Goal: Transaction & Acquisition: Register for event/course

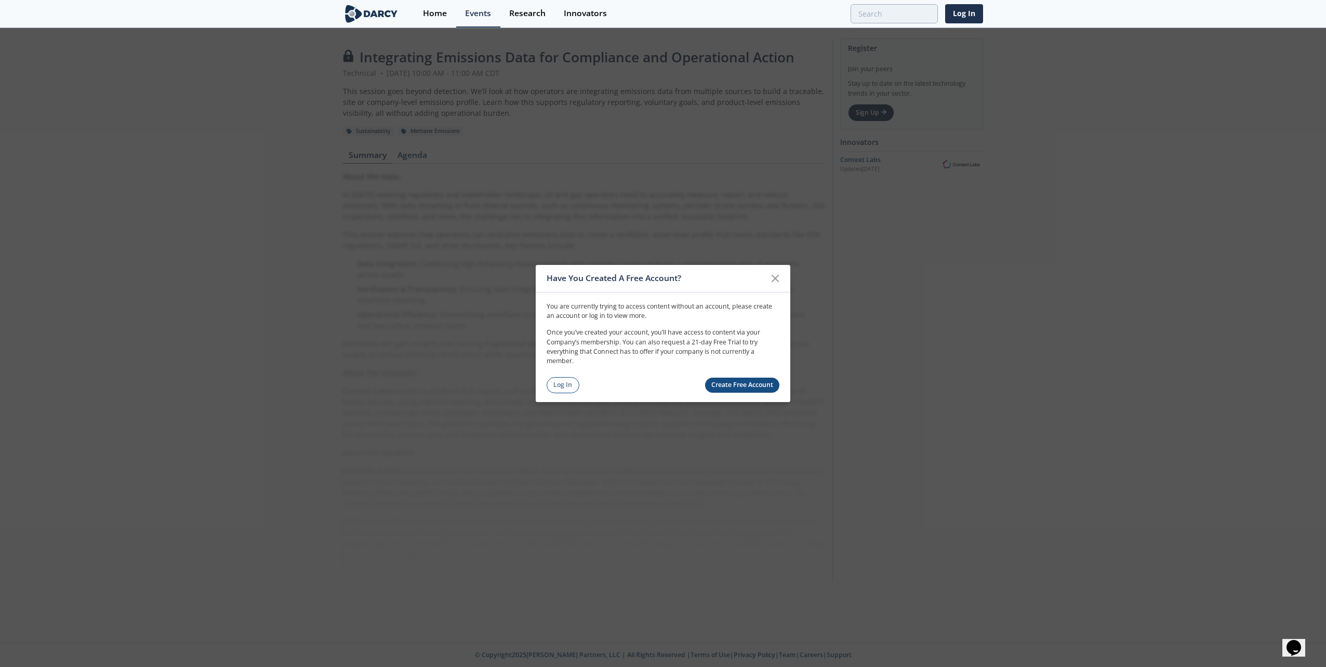
click at [741, 384] on link "Create Free Account" at bounding box center [742, 385] width 75 height 15
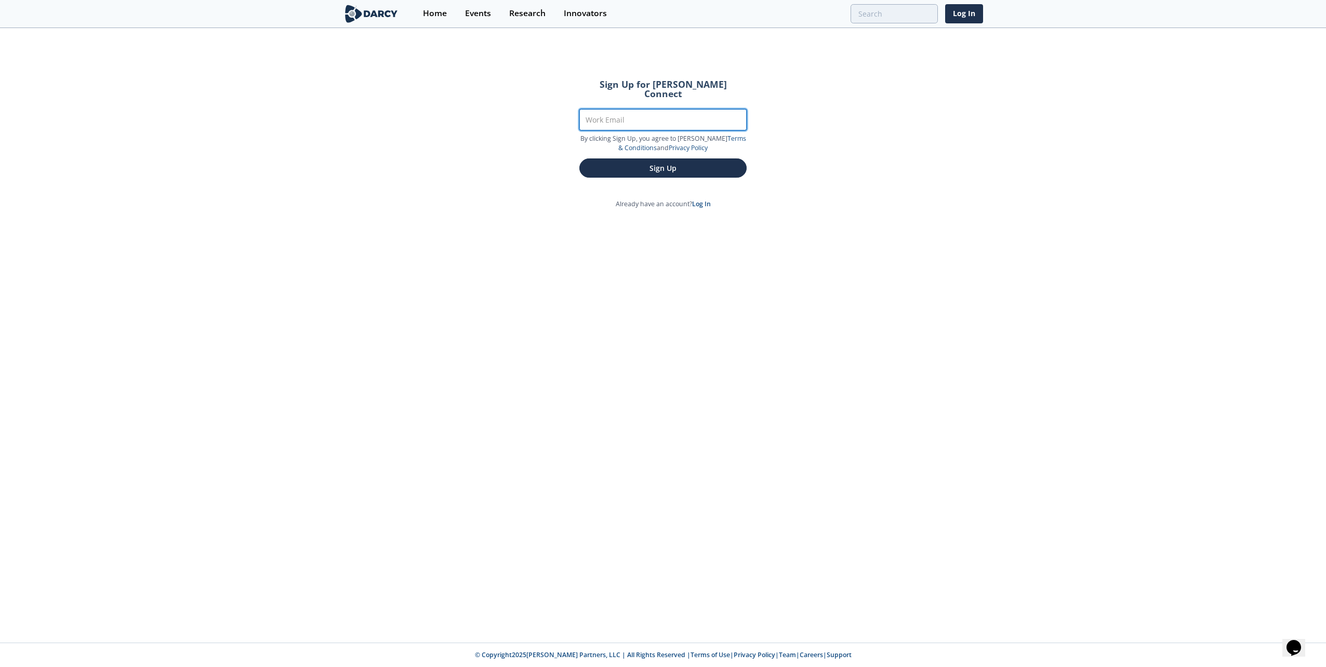
click at [616, 109] on input "Work Email" at bounding box center [662, 119] width 167 height 21
type input "[PERSON_NAME][EMAIL_ADDRESS][PERSON_NAME][DOMAIN_NAME]"
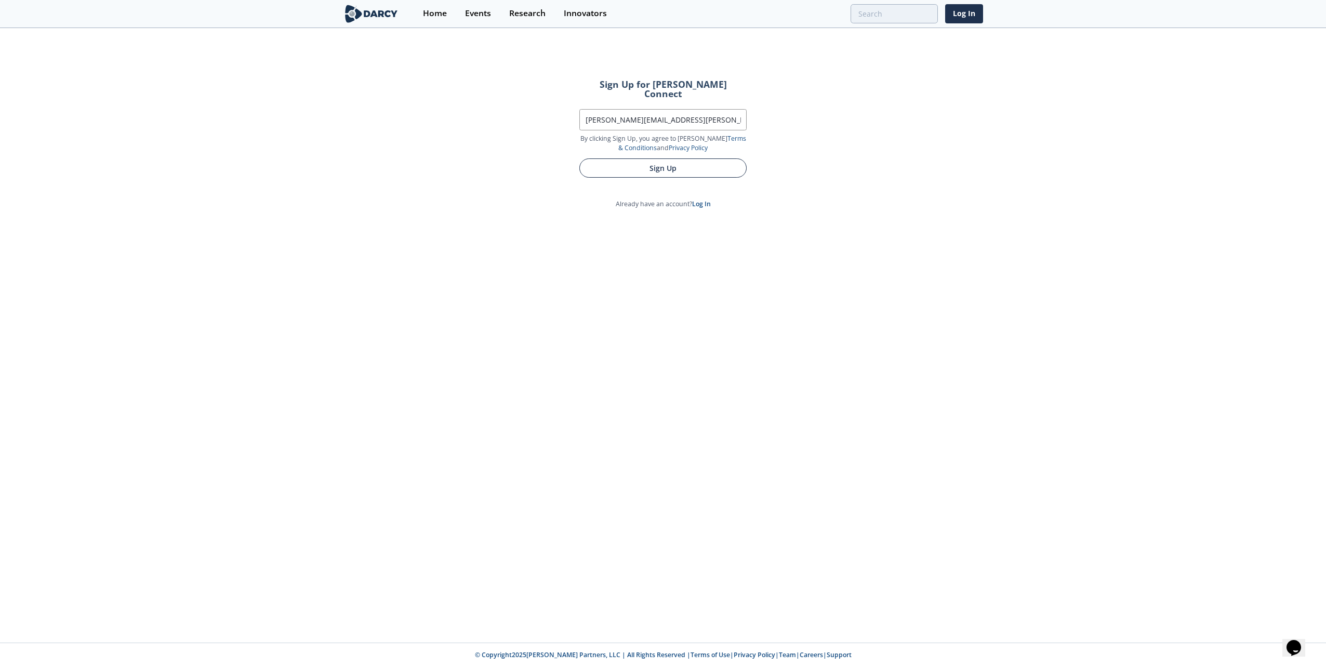
click at [630, 159] on button "Sign Up" at bounding box center [662, 167] width 167 height 19
click at [669, 162] on button "Sign Up" at bounding box center [662, 167] width 167 height 19
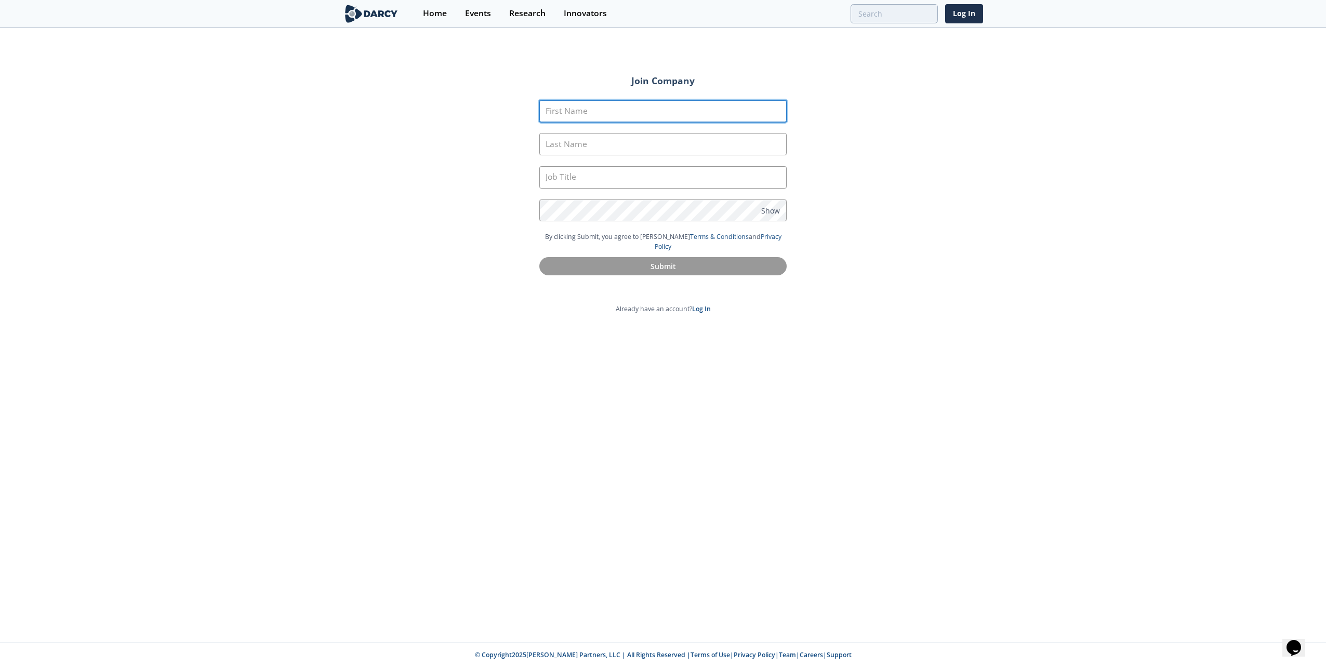
click at [608, 116] on input "First Name" at bounding box center [662, 111] width 247 height 22
type input "west"
type input "neinast"
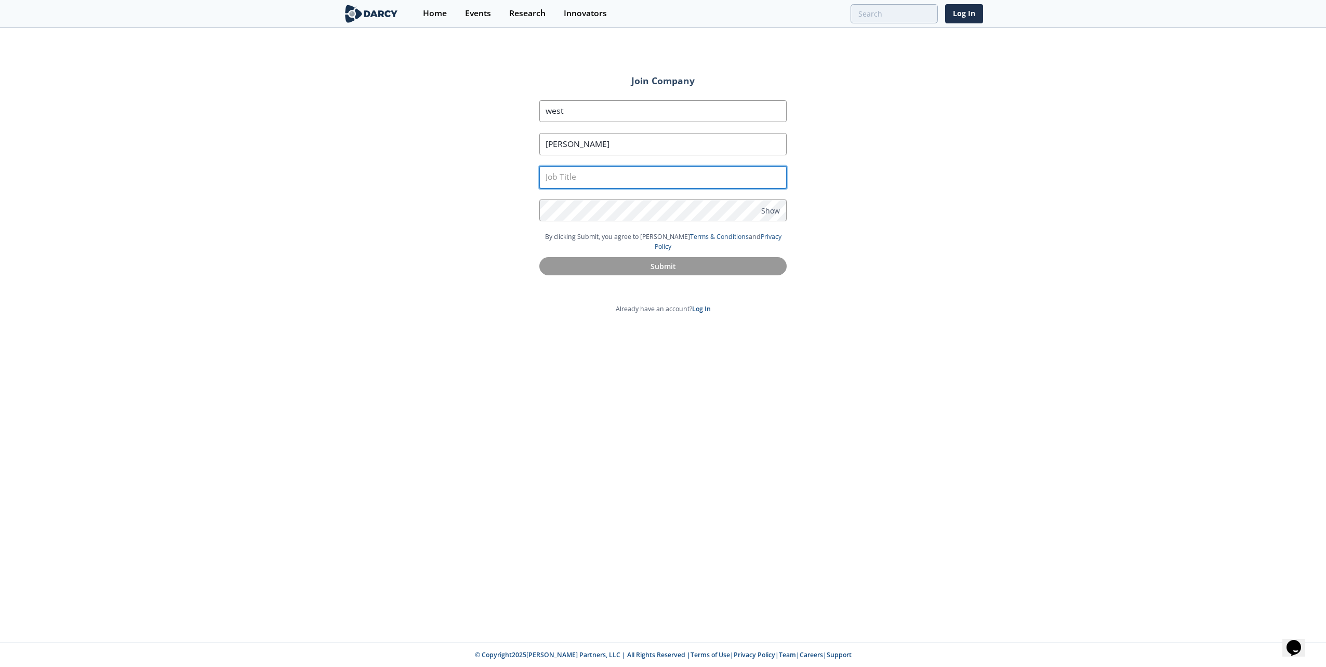
click at [573, 177] on input "text" at bounding box center [662, 177] width 247 height 22
type input "Staff Geospatial Intelligence Analyst"
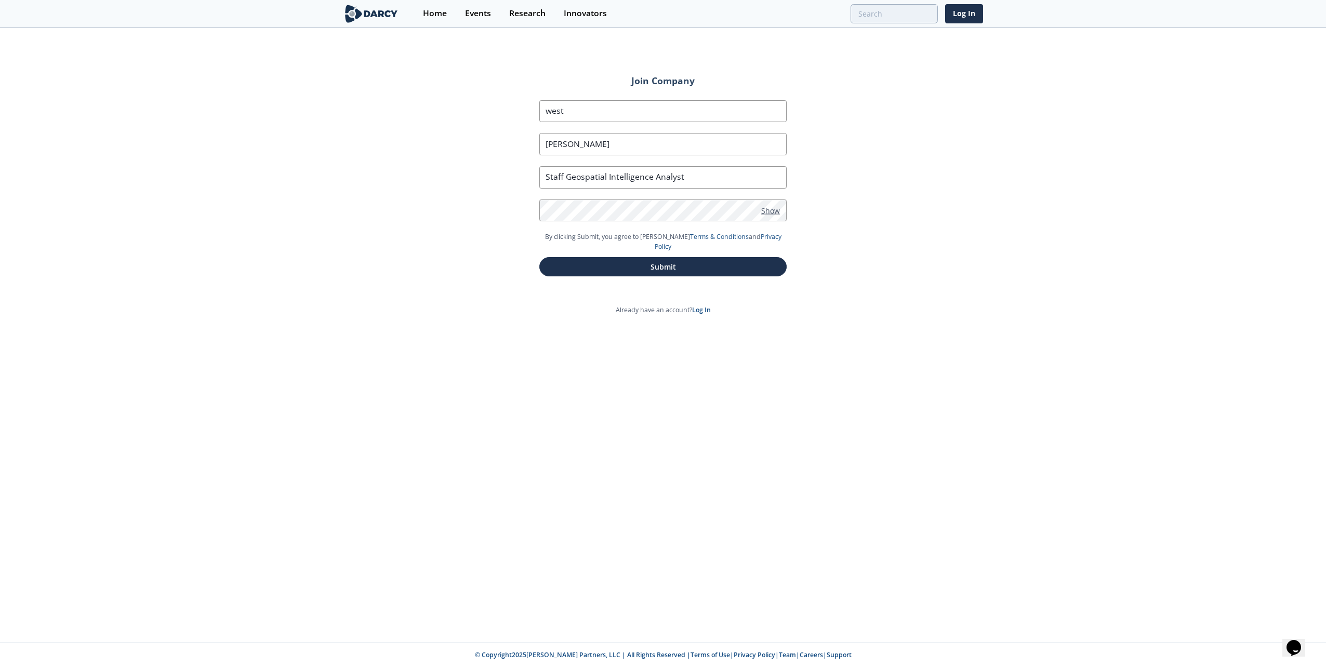
click at [767, 208] on span "Show" at bounding box center [770, 210] width 19 height 11
click at [830, 247] on div "Join Company First Name west Last Name neinast Job Title Staff Geospatial Intel…" at bounding box center [663, 336] width 1326 height 614
click at [691, 257] on button "Submit" at bounding box center [662, 266] width 247 height 19
type input "West"
type input "Neinast"
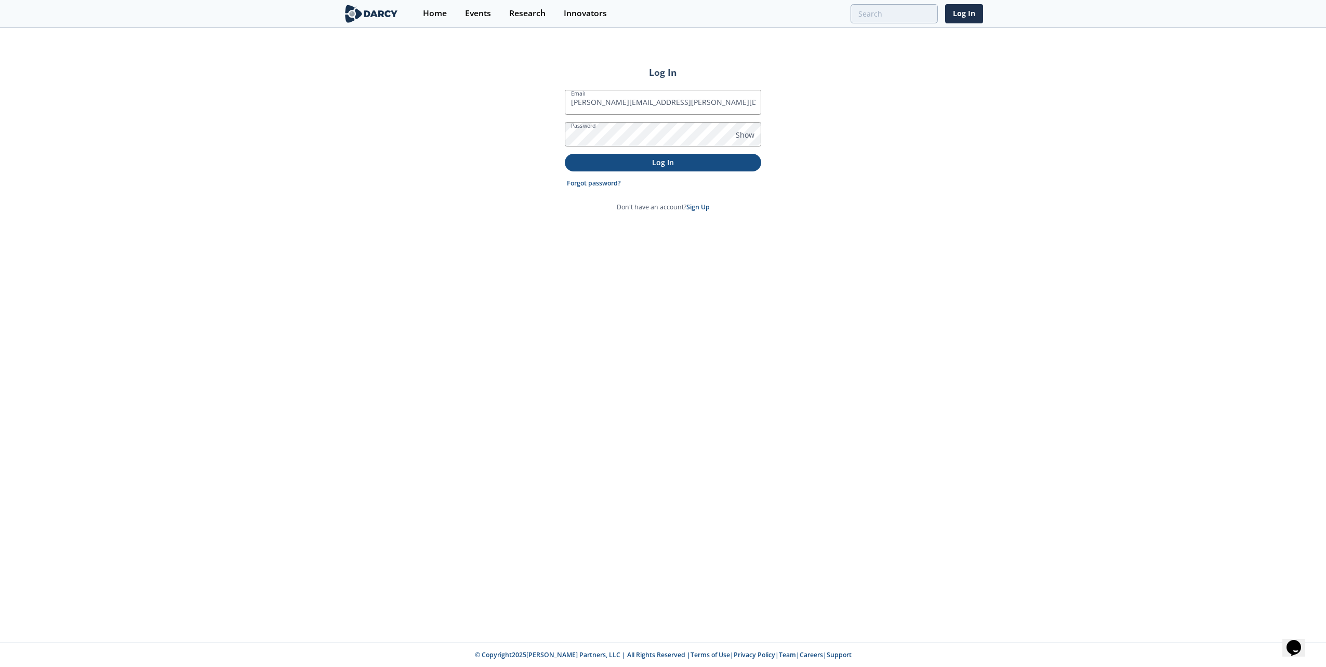
click at [650, 167] on p "Log In" at bounding box center [663, 162] width 182 height 11
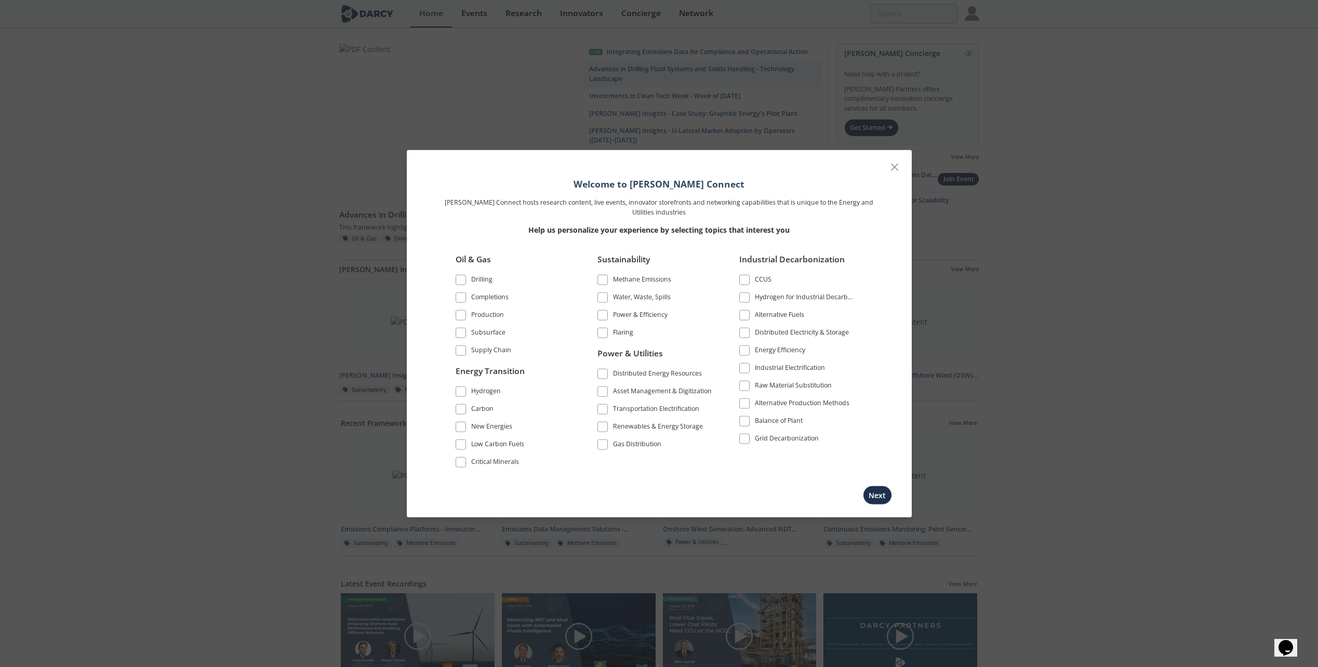
click at [458, 348] on span at bounding box center [460, 350] width 7 height 7
click at [462, 316] on span at bounding box center [460, 315] width 7 height 7
click at [604, 279] on span at bounding box center [602, 279] width 7 height 7
click at [602, 292] on label "Water, Waste, Spills" at bounding box center [656, 297] width 116 height 14
click at [604, 298] on span at bounding box center [602, 297] width 7 height 7
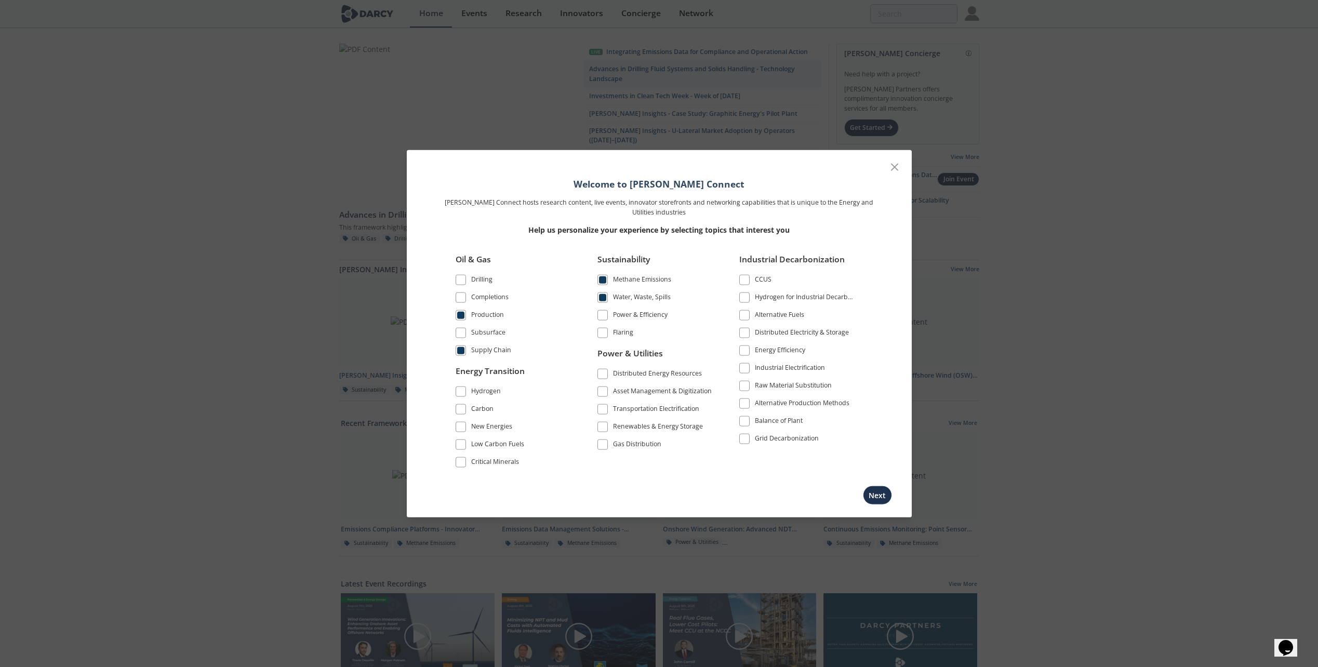
click at [601, 311] on span at bounding box center [603, 315] width 10 height 10
click at [601, 330] on span at bounding box center [602, 332] width 7 height 7
click at [604, 392] on span at bounding box center [602, 391] width 7 height 7
click at [872, 492] on button "Next" at bounding box center [877, 494] width 29 height 19
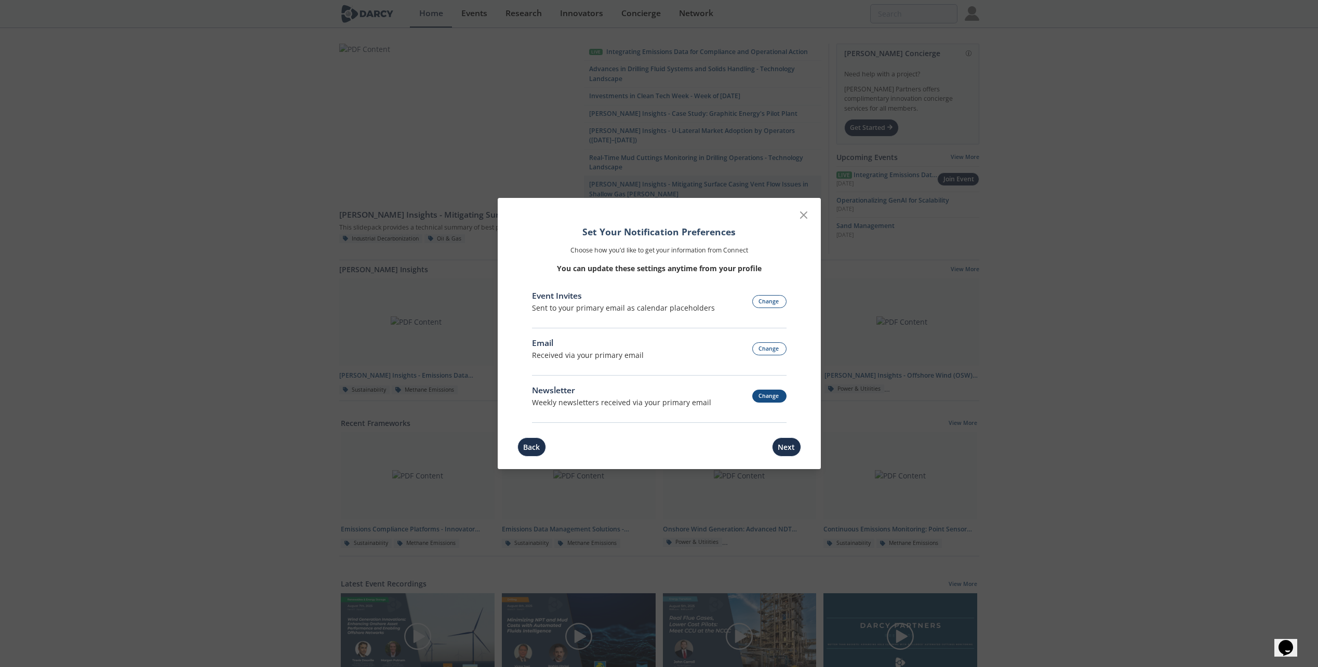
click at [772, 397] on button "Change" at bounding box center [769, 396] width 34 height 13
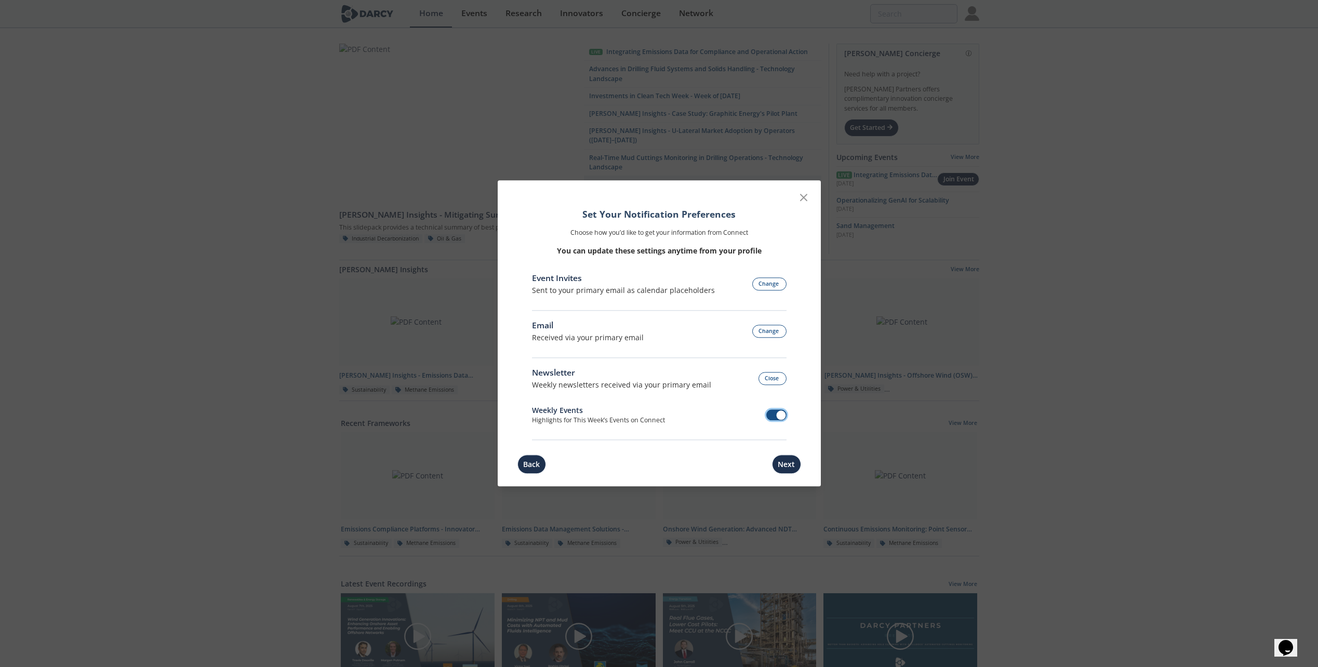
click at [776, 411] on span at bounding box center [776, 415] width 20 height 11
click at [765, 376] on button "Close" at bounding box center [773, 379] width 28 height 13
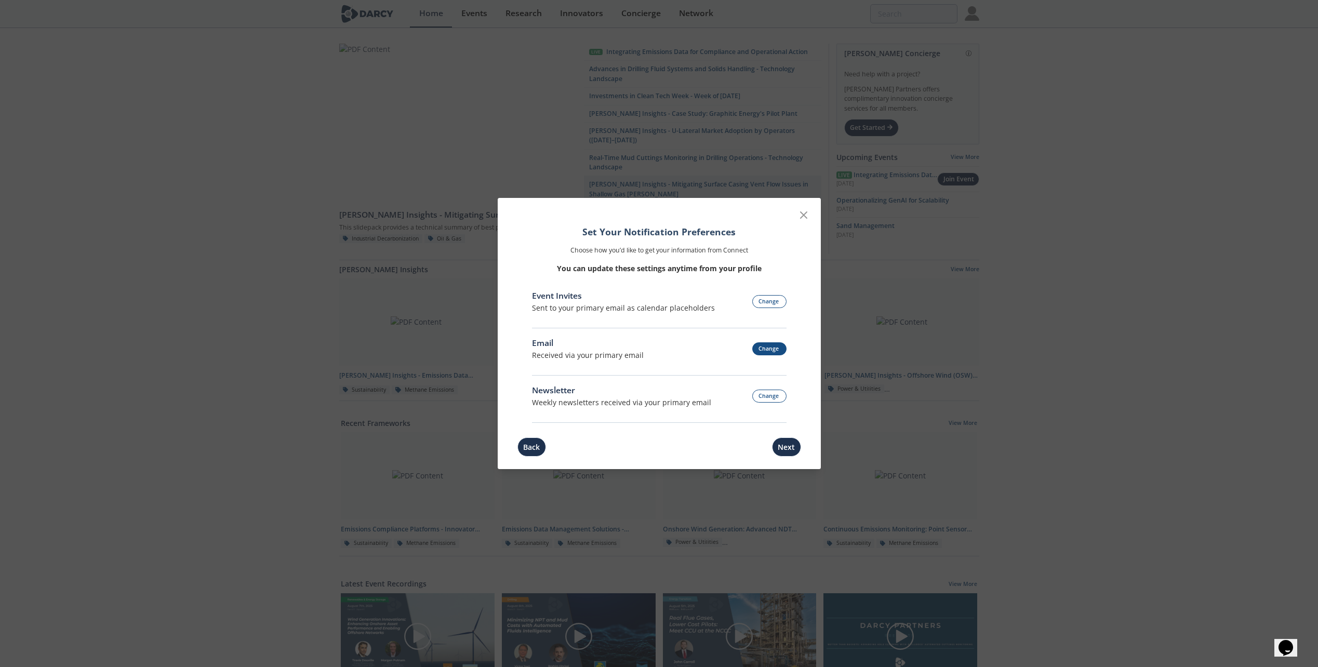
click at [768, 353] on button "Change" at bounding box center [769, 348] width 34 height 13
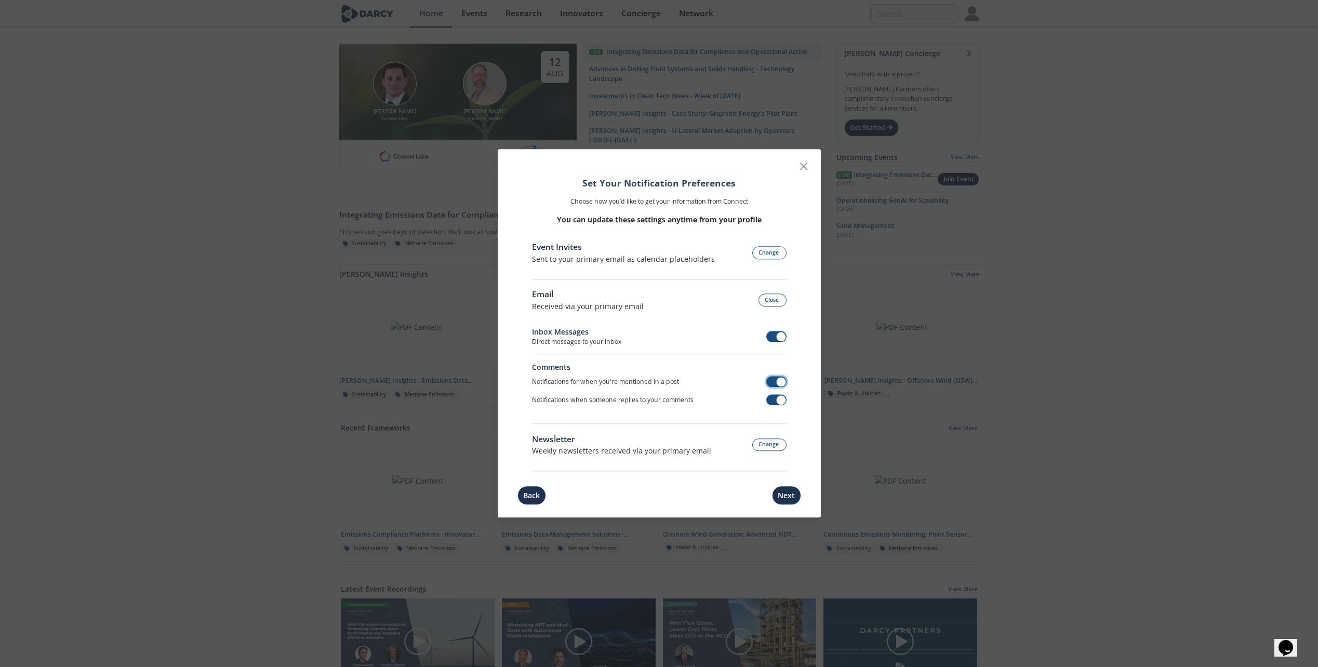
click at [777, 387] on span at bounding box center [776, 382] width 20 height 11
click at [769, 395] on span at bounding box center [776, 400] width 20 height 11
click at [771, 334] on span at bounding box center [776, 336] width 20 height 11
click at [761, 284] on div "Event Invites Sent to your primary email as calendar placeholders Change Email …" at bounding box center [659, 356] width 255 height 230
click at [763, 295] on button "Close" at bounding box center [773, 300] width 28 height 13
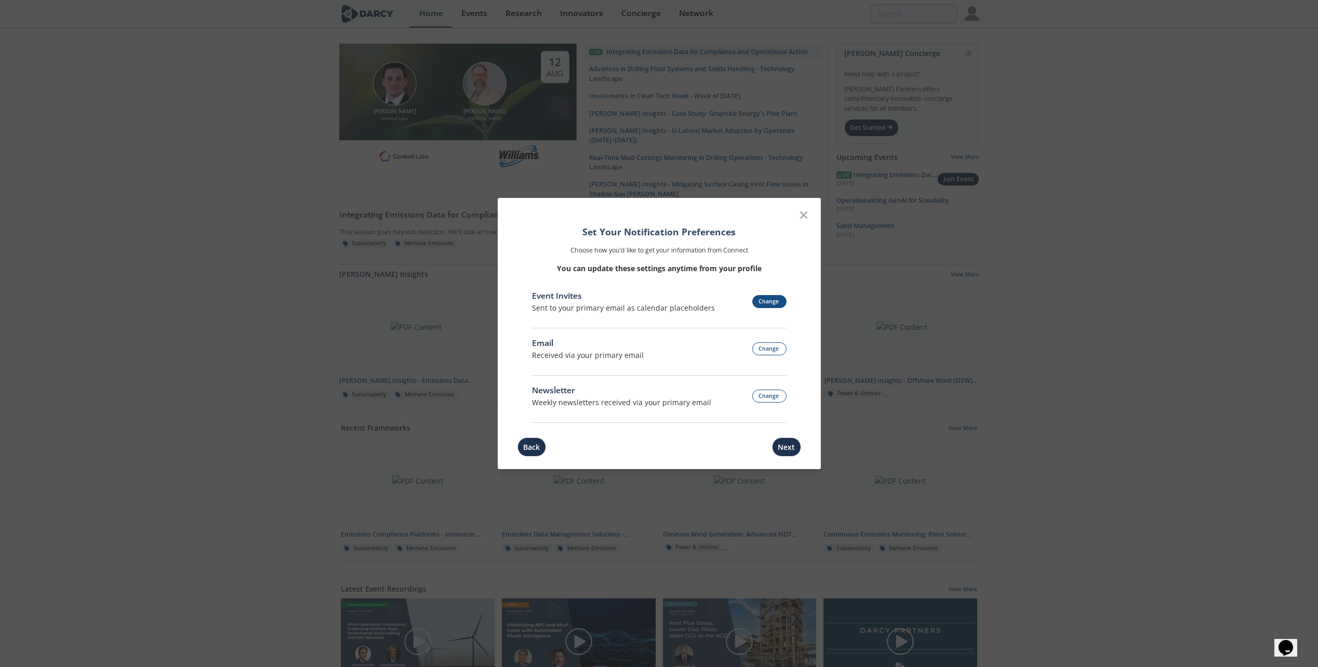
click at [764, 298] on button "Change" at bounding box center [769, 301] width 34 height 13
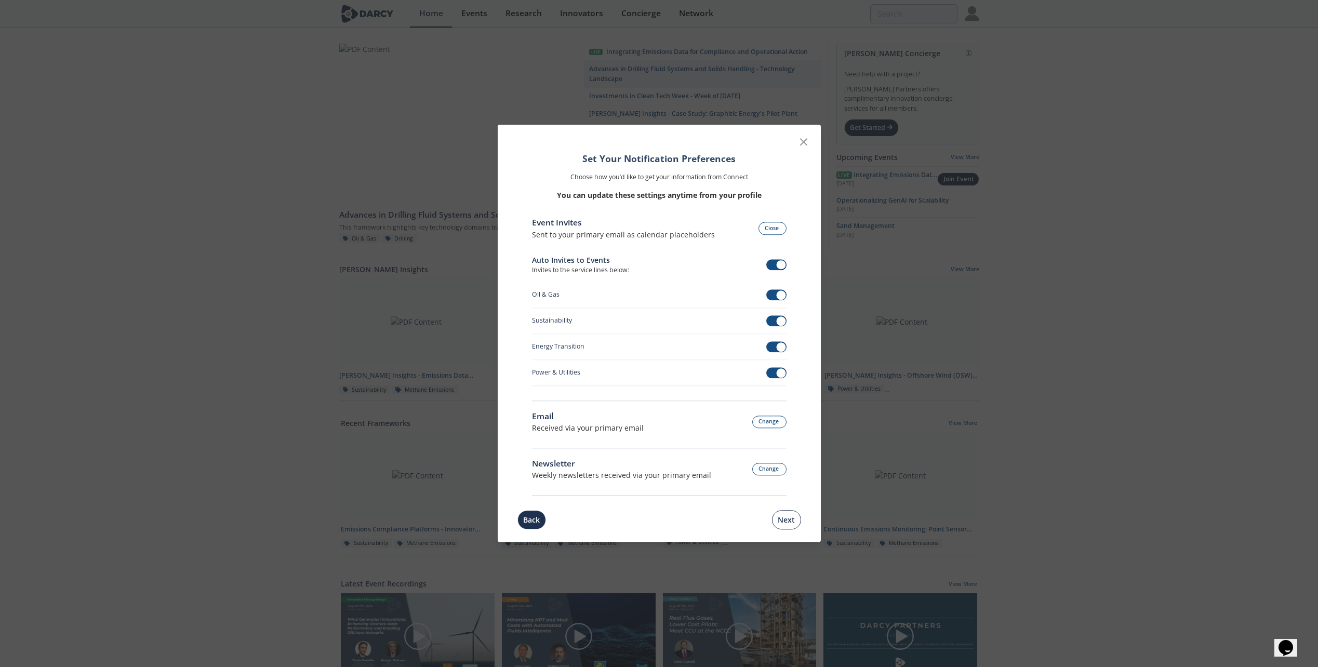
click at [783, 514] on button "Next" at bounding box center [786, 520] width 29 height 19
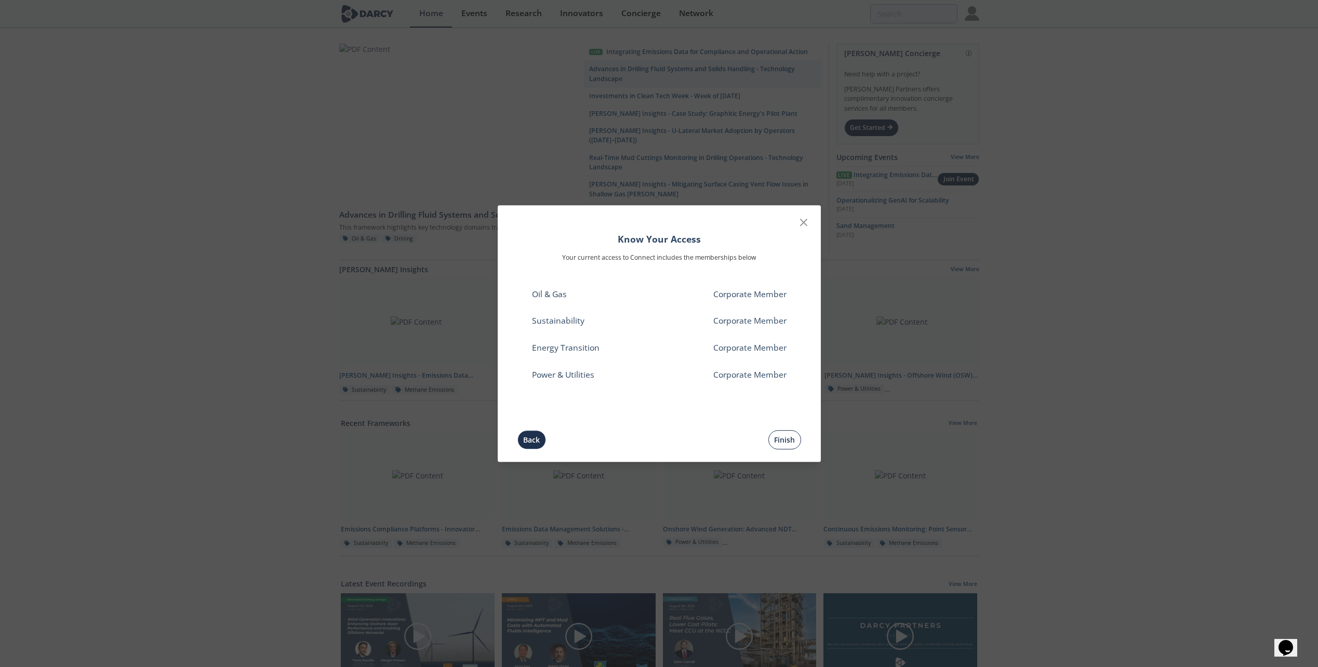
click at [783, 438] on button "Finish" at bounding box center [785, 439] width 33 height 19
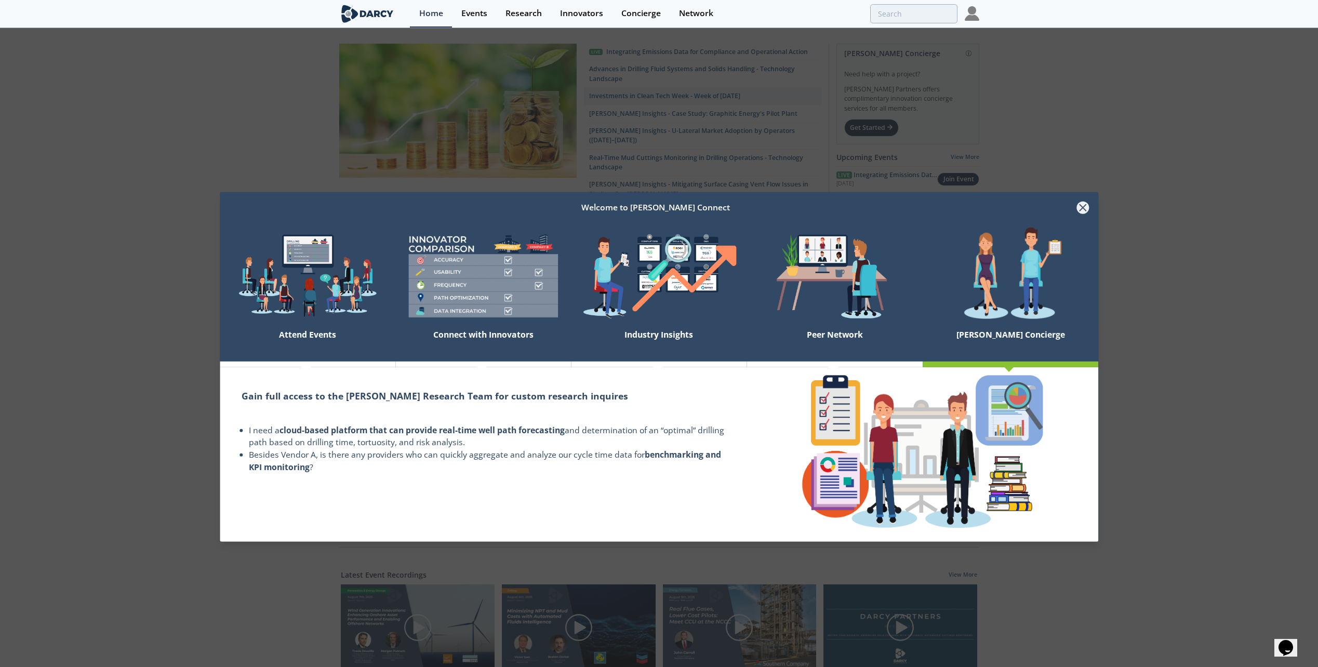
click at [1086, 213] on icon at bounding box center [1083, 207] width 12 height 12
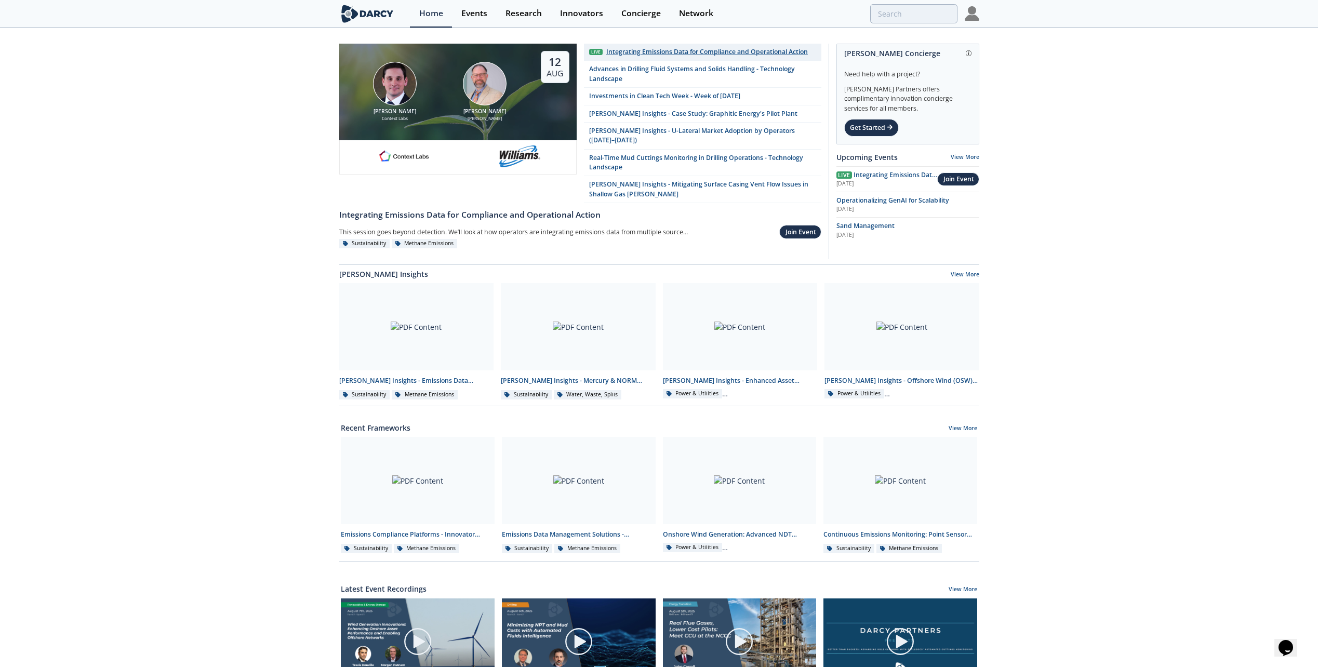
click at [632, 54] on div "Integrating Emissions Data for Compliance and Operational Action" at bounding box center [707, 51] width 202 height 9
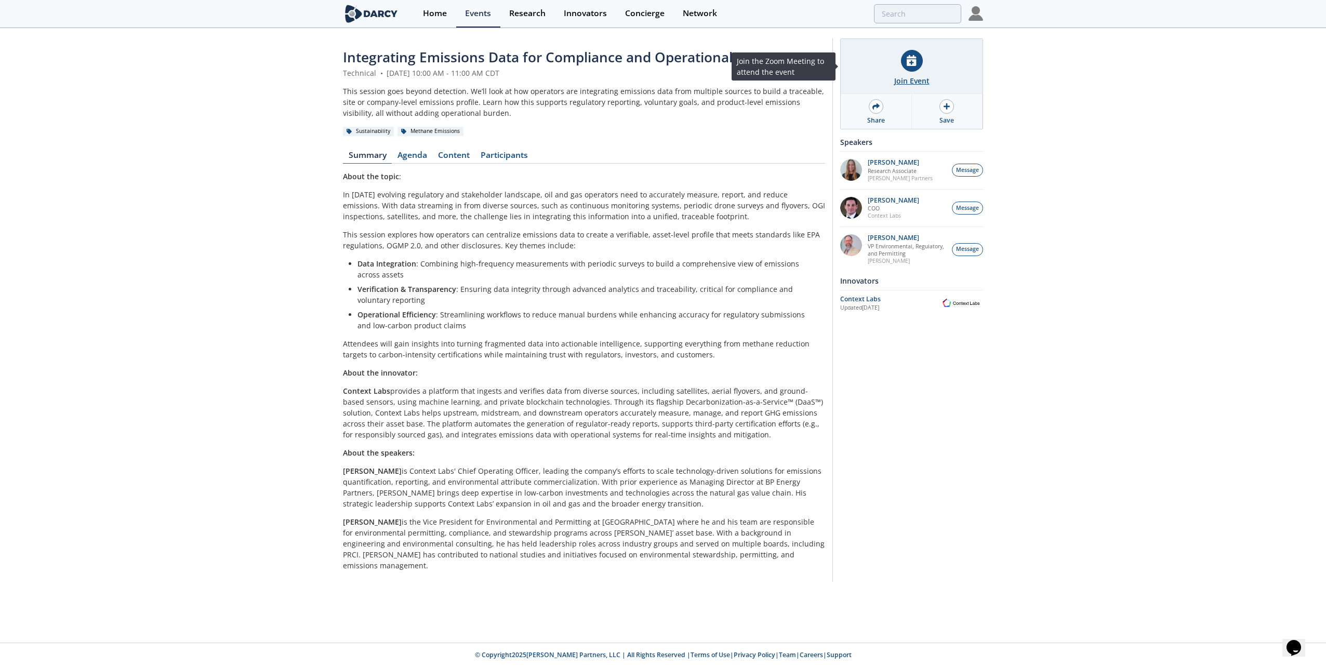
click at [908, 63] on icon at bounding box center [911, 60] width 9 height 11
